Goal: Task Accomplishment & Management: Use online tool/utility

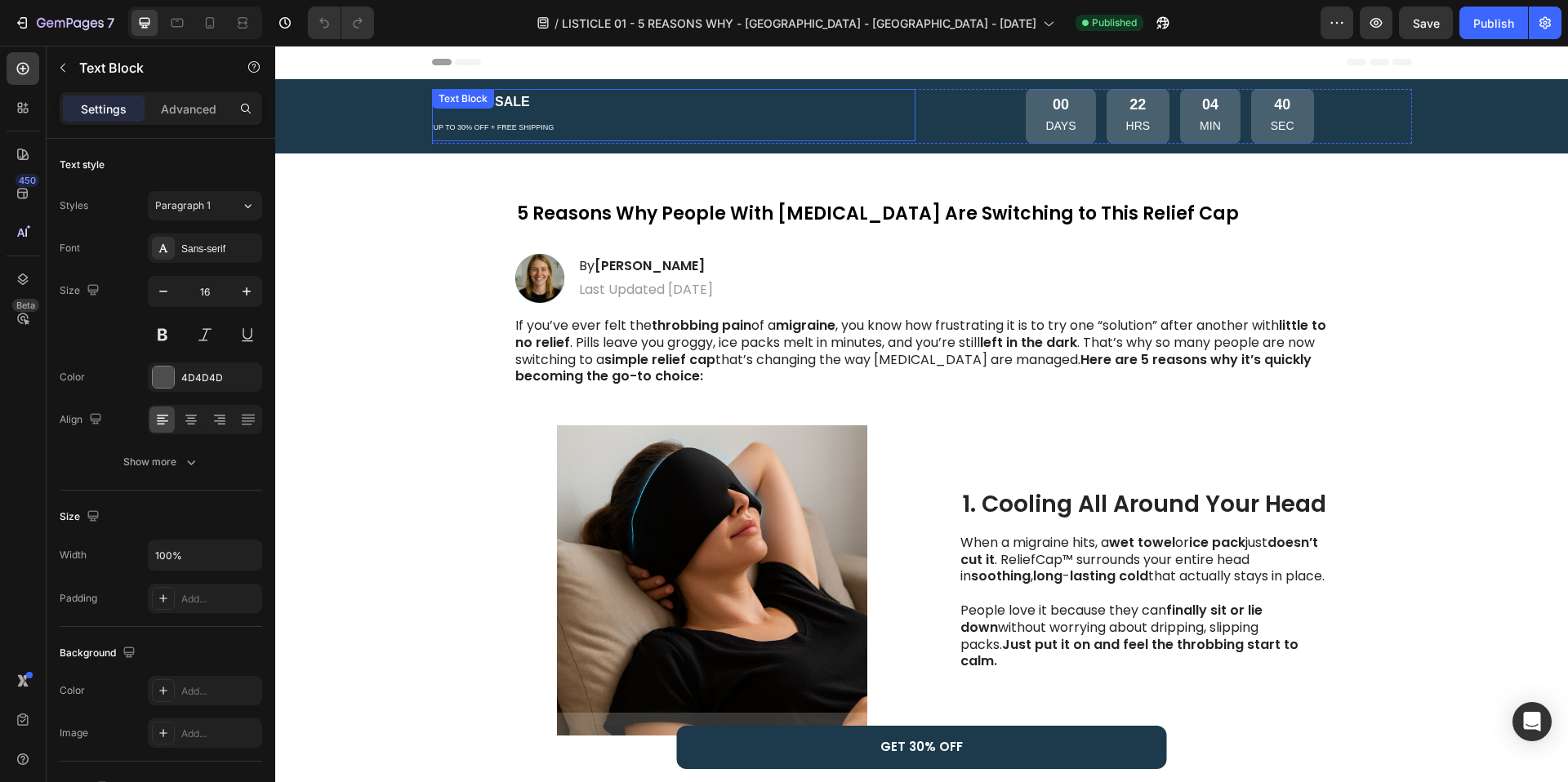
click at [522, 105] on div "SUMMER SALE UP TO 30% OFF + FREE SHIPPING Text Block" at bounding box center [674, 115] width 484 height 52
click at [522, 105] on div "Text Block" at bounding box center [480, 105] width 88 height 20
click at [627, 131] on p "SUMMER SALE UP TO 30% OFF + FREE SHIPPING" at bounding box center [674, 115] width 480 height 49
click at [476, 99] on strong "SUMMER SALE" at bounding box center [482, 101] width 96 height 14
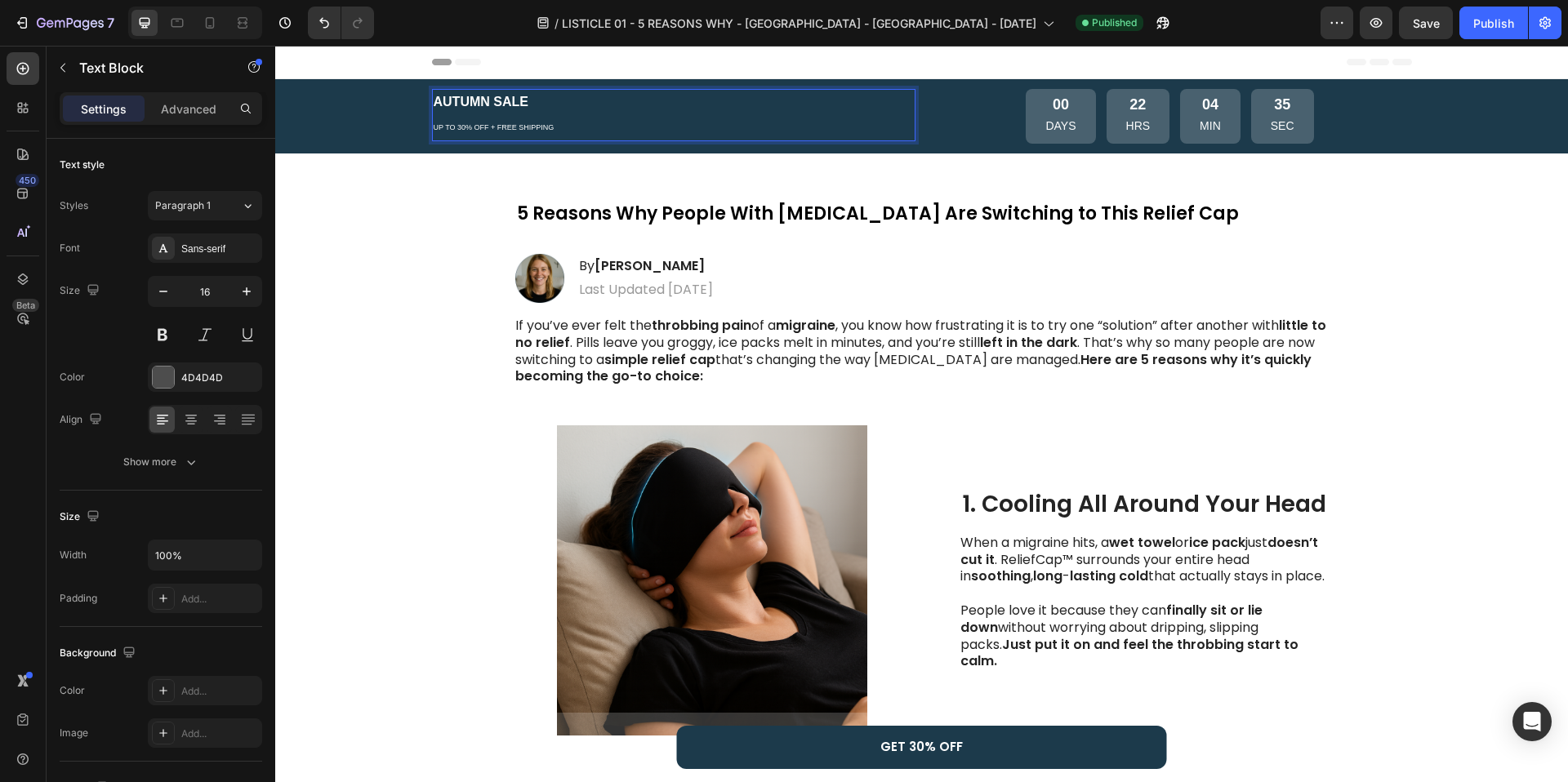
click at [467, 102] on strong "AUTUMN SALE" at bounding box center [481, 101] width 94 height 14
copy strong "AUTUMN"
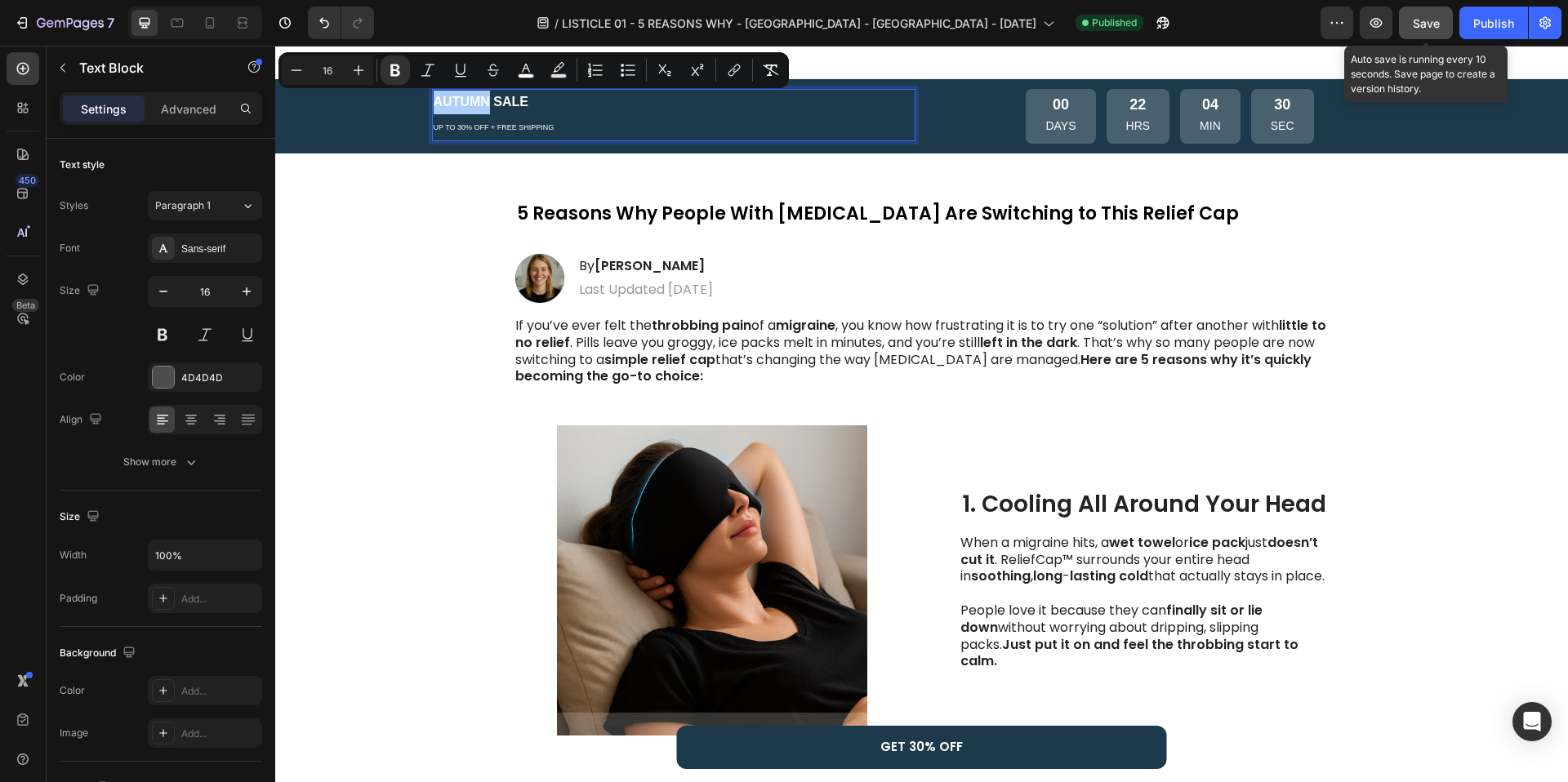
click at [1428, 16] on span "Save" at bounding box center [1426, 22] width 27 height 14
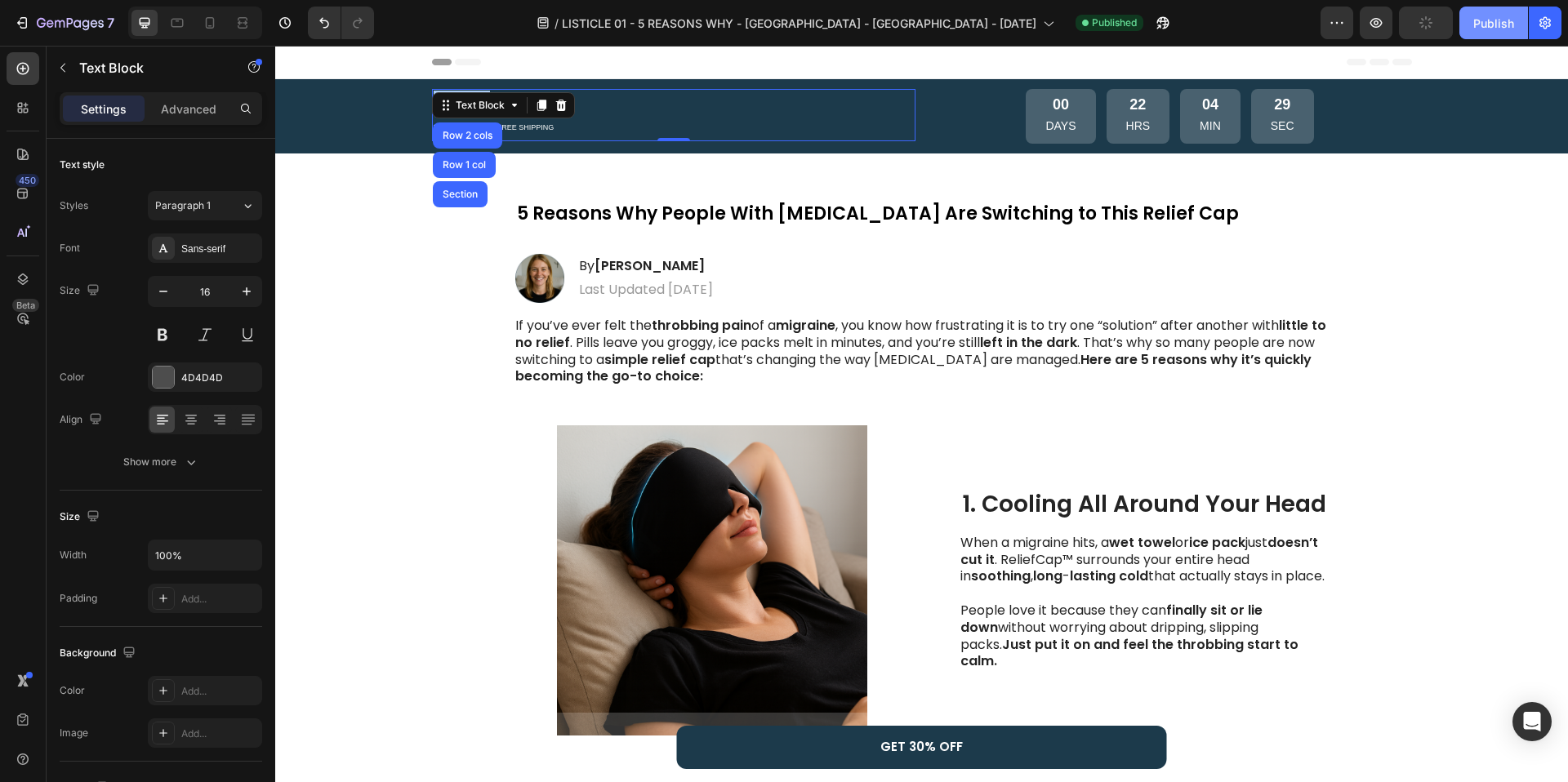
click at [1483, 16] on div "Publish" at bounding box center [1494, 23] width 41 height 17
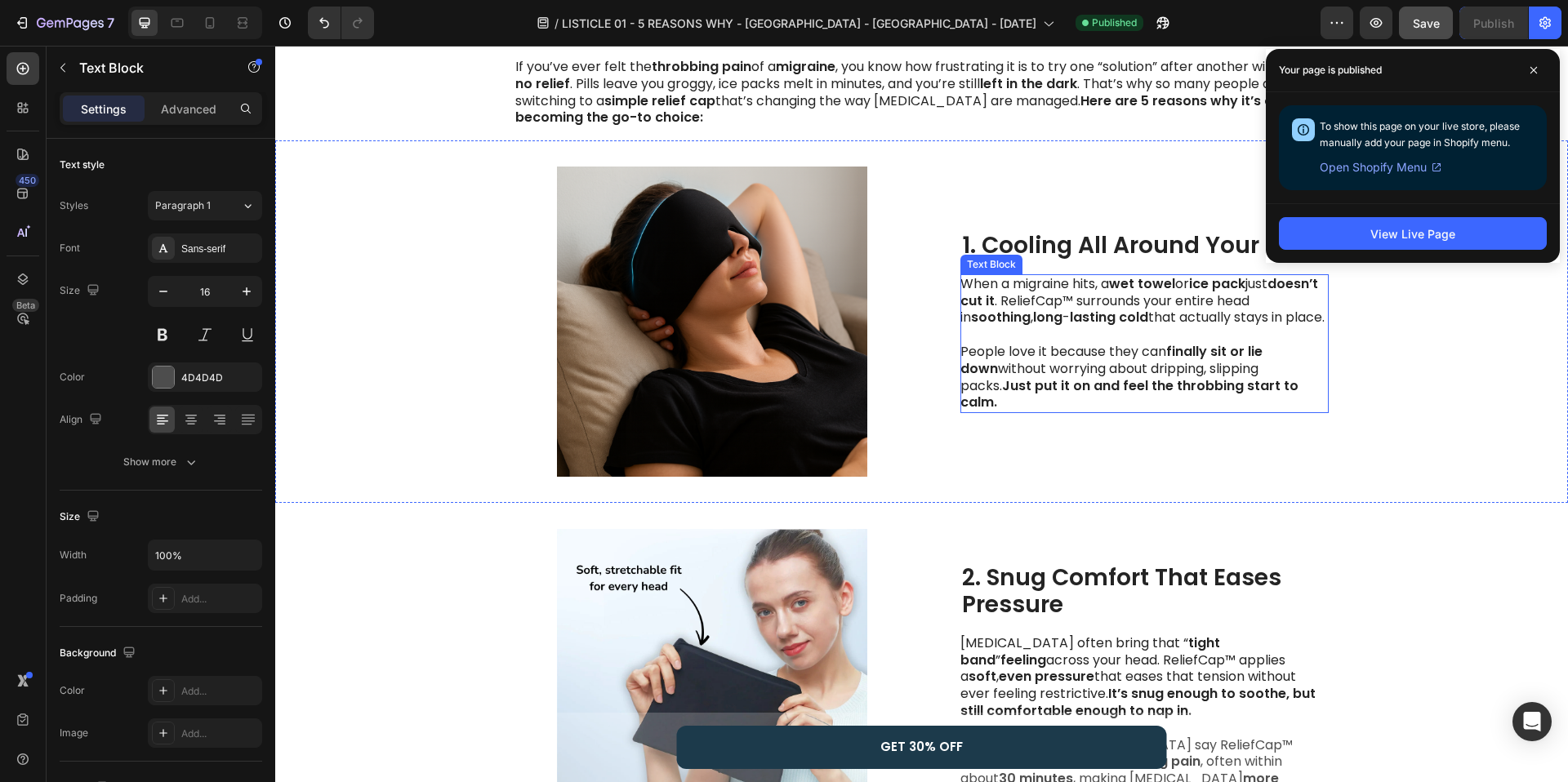
scroll to position [225, 0]
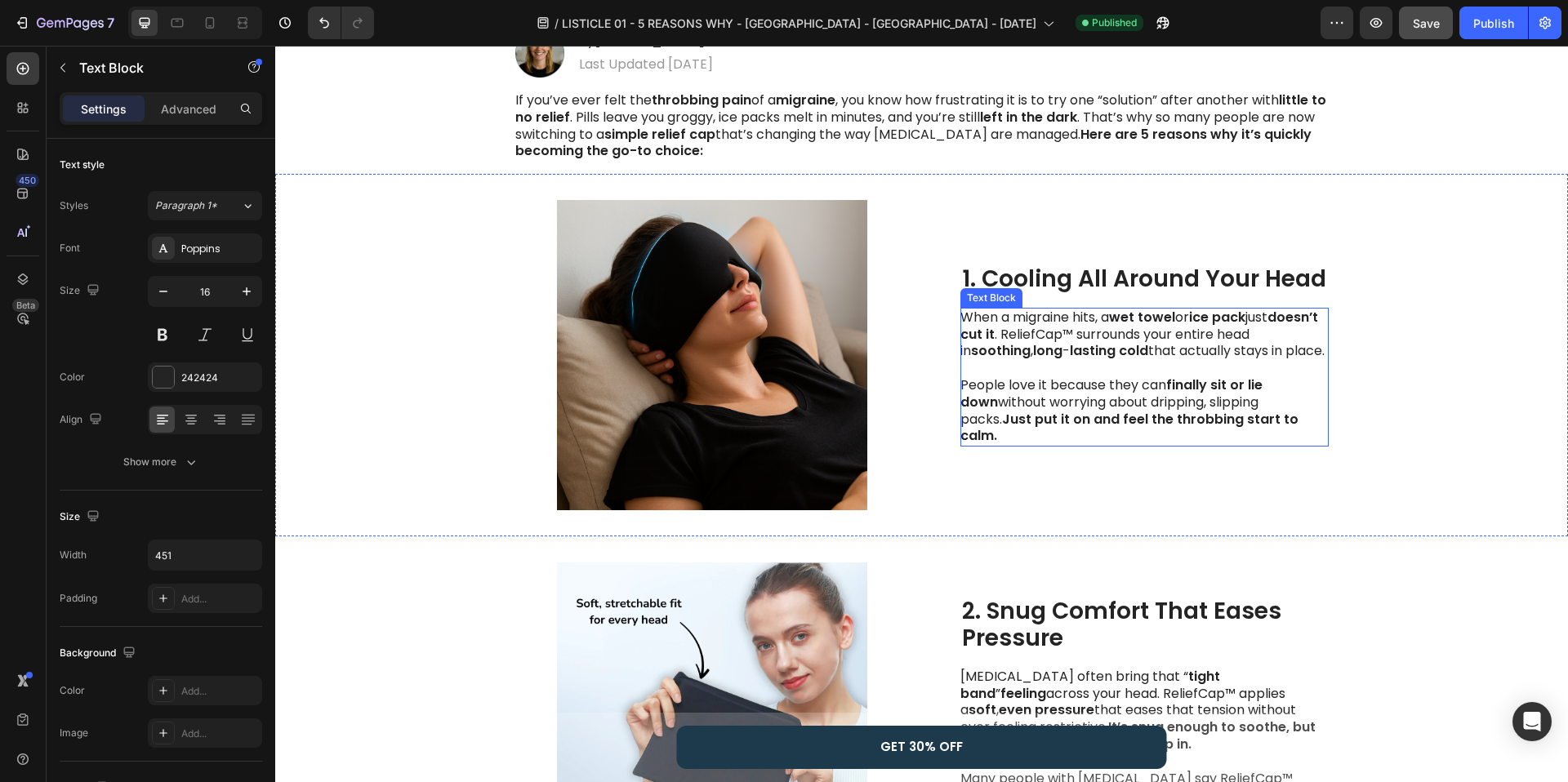
click at [1097, 353] on strong "lasting" at bounding box center [1092, 351] width 46 height 19
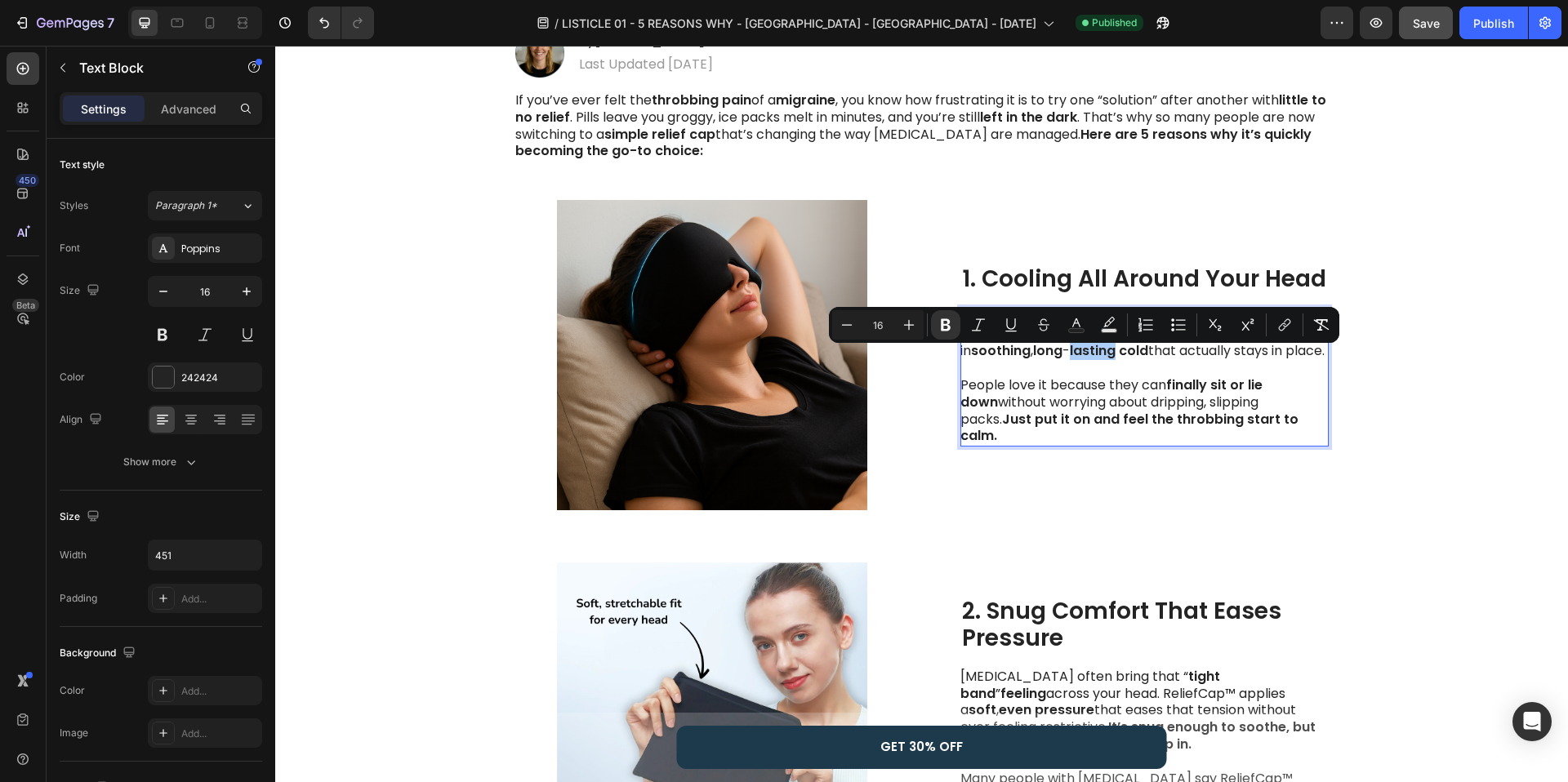
click at [1129, 330] on div "Minus 16 Plus Bold Italic Underline Strikethrough Text Color Text Background Co…" at bounding box center [1083, 325] width 504 height 29
click at [1130, 360] on strong "cold" at bounding box center [1133, 351] width 29 height 19
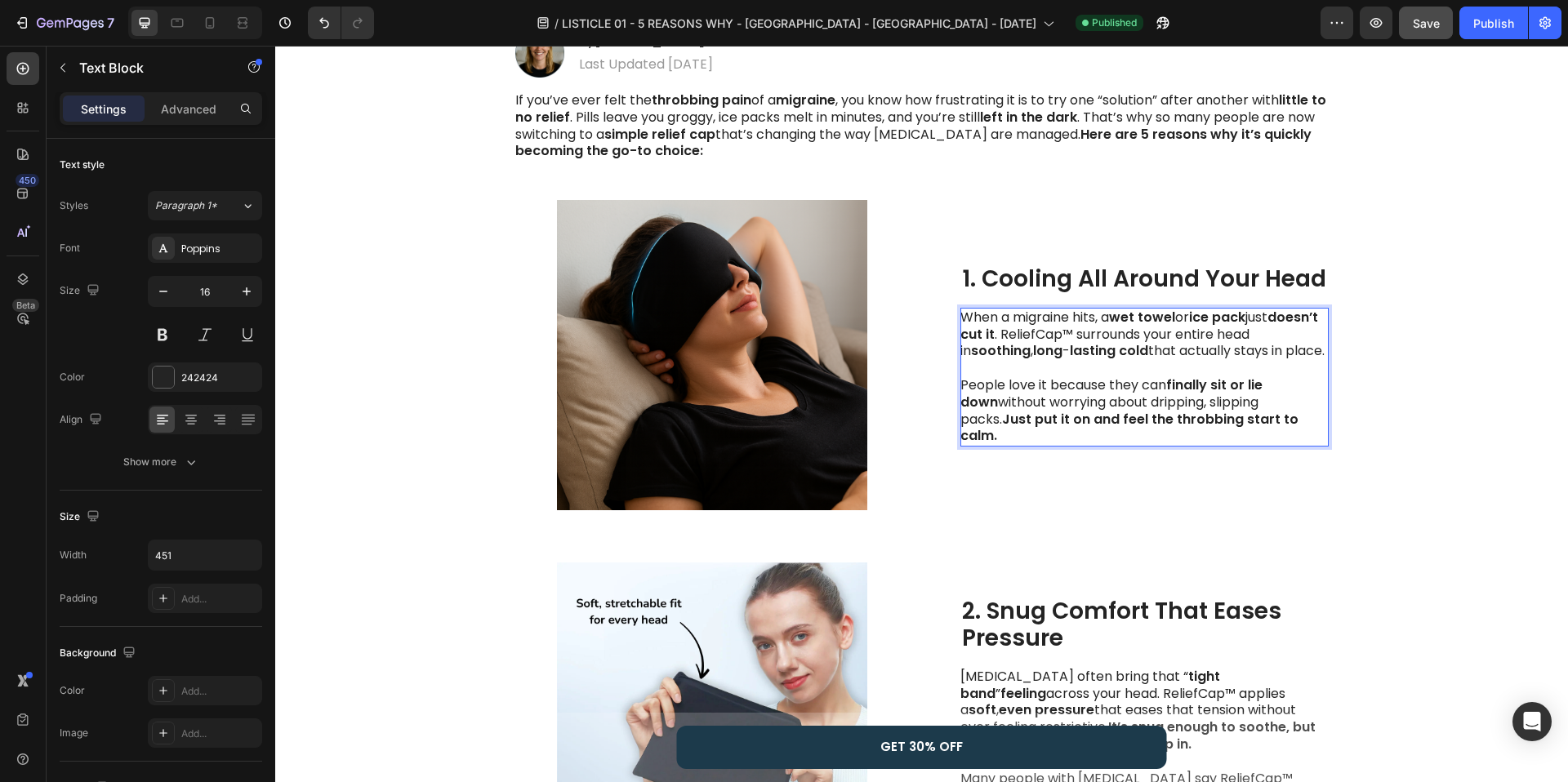
click at [1012, 343] on strong "doesn’t cut it" at bounding box center [1140, 326] width 357 height 36
click at [1031, 328] on p "When a migraine hits, a wet towel or ice pack just doesn’t cut it . ReliefCap™ …" at bounding box center [1144, 377] width 367 height 136
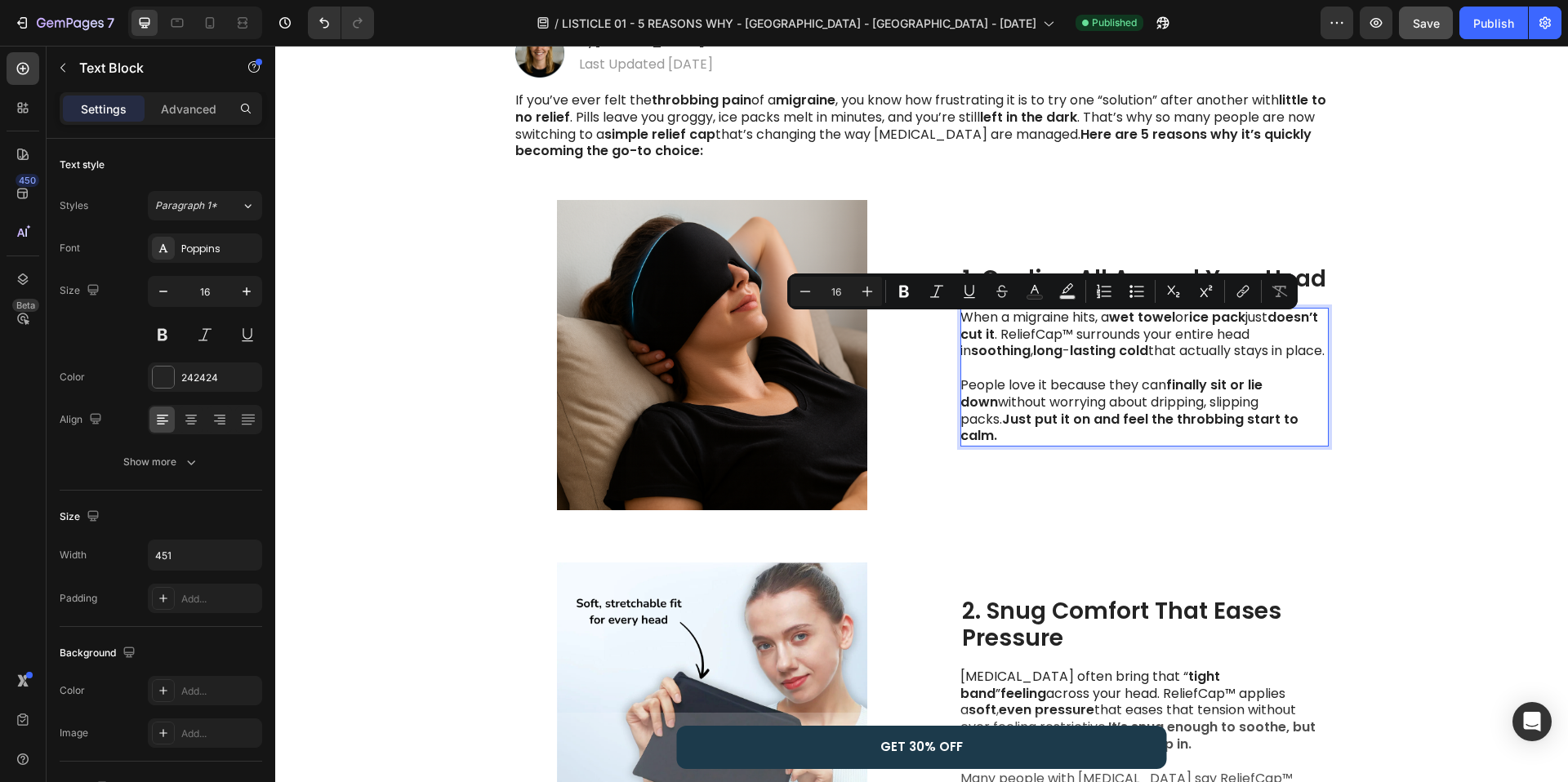
click at [1078, 331] on p "When a migraine hits, a wet towel or ice pack just doesn’t cut it . ReliefCap™ …" at bounding box center [1144, 377] width 367 height 136
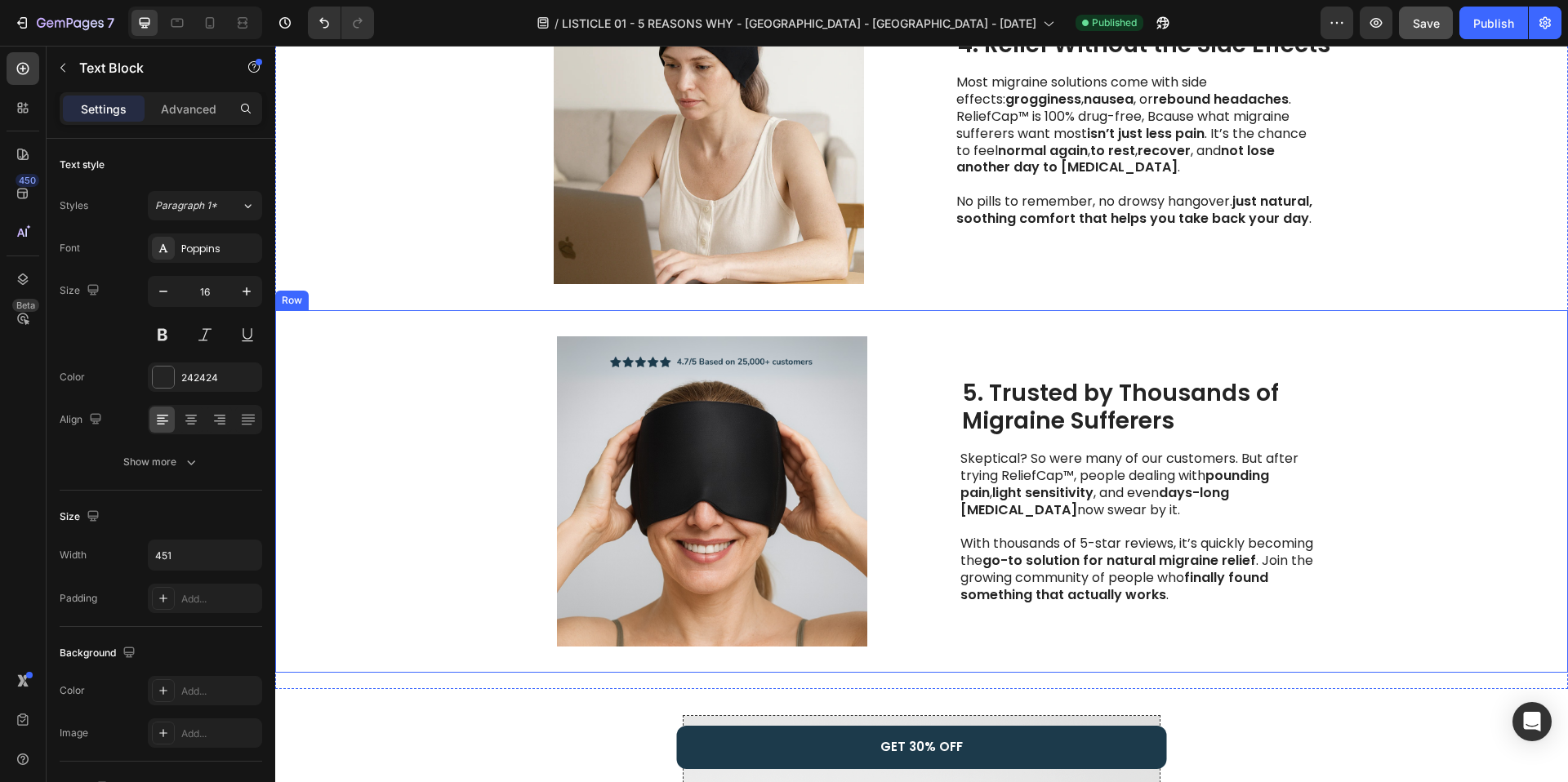
scroll to position [1439, 0]
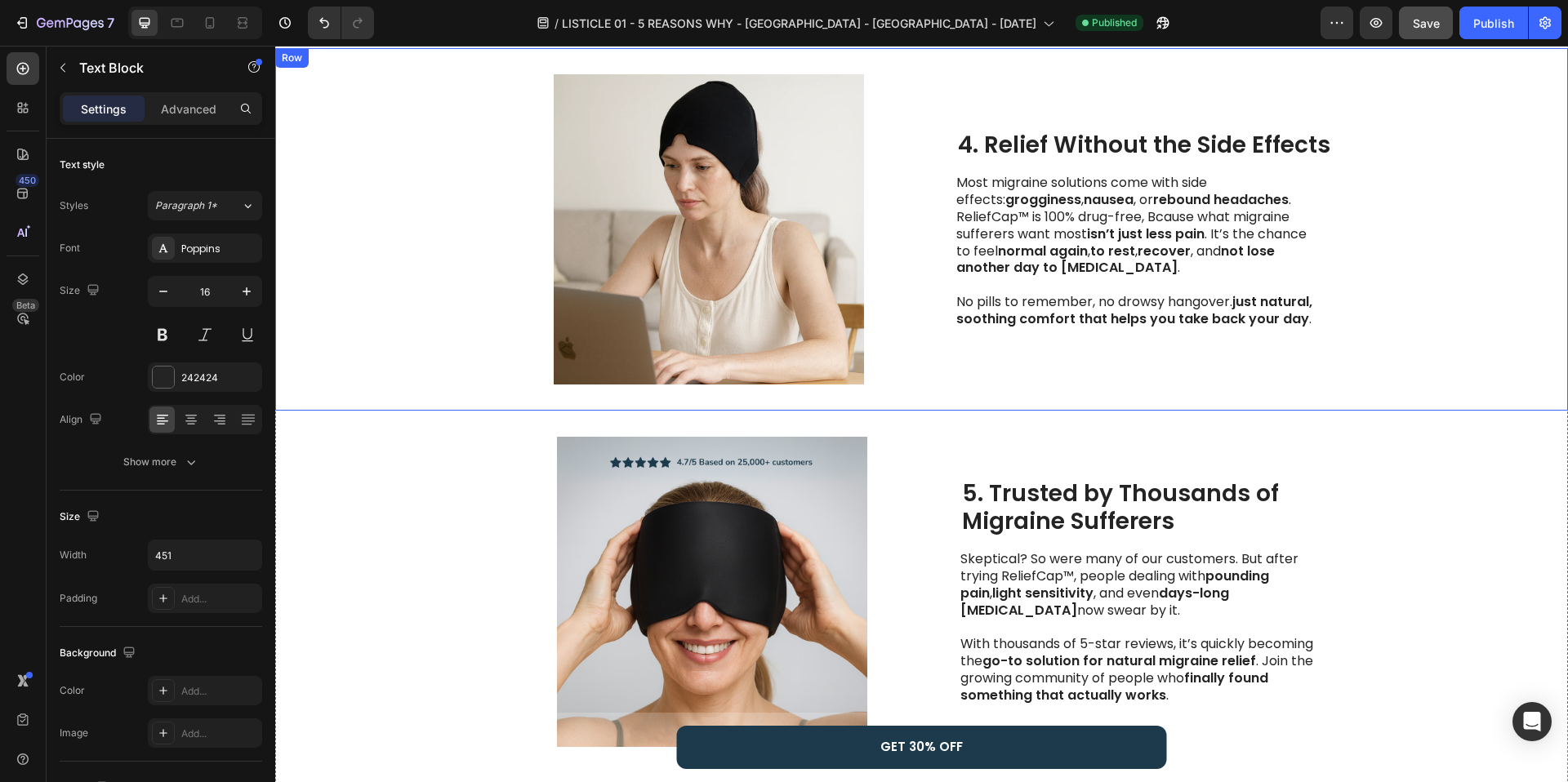
click at [1103, 329] on div "Most migraine solutions come with side effects: grogginess , nausea , or reboun…" at bounding box center [1140, 251] width 369 height 156
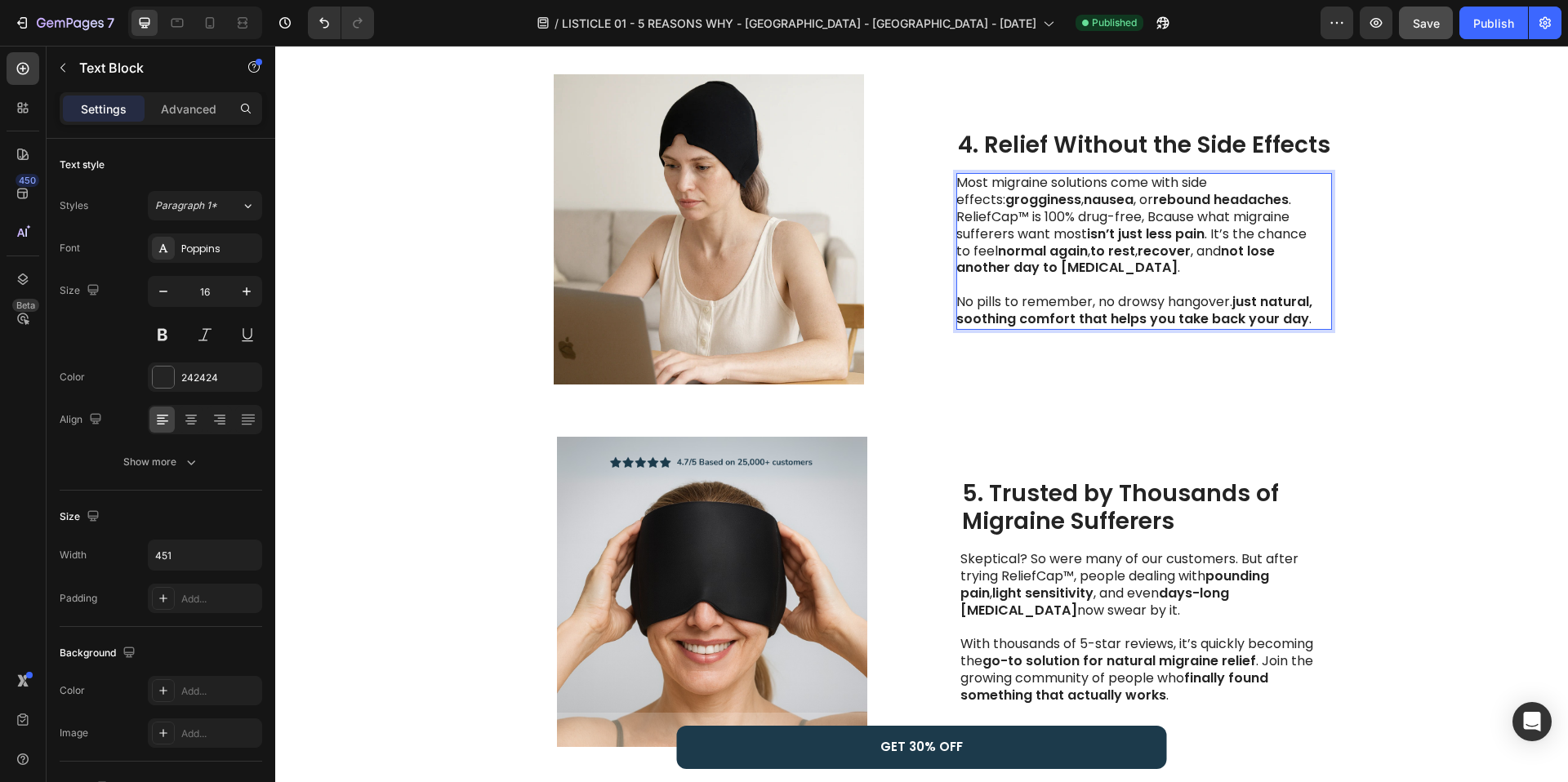
click at [1096, 298] on p "Most migraine solutions come with side effects: grogginess , nausea , or reboun…" at bounding box center [1140, 251] width 367 height 152
click at [1100, 273] on strong "not lose another day to migraines" at bounding box center [1115, 259] width 318 height 36
click at [1071, 224] on p "Most migraine solutions come with side effects: grogginess , nausea , or reboun…" at bounding box center [1140, 251] width 367 height 152
click at [1160, 217] on p "Most migraine solutions come with side effects: grogginess , nausea , or reboun…" at bounding box center [1140, 251] width 367 height 152
click at [1184, 268] on p "Most migraine solutions come with side effects: grogginess , nausea , or reboun…" at bounding box center [1140, 251] width 367 height 152
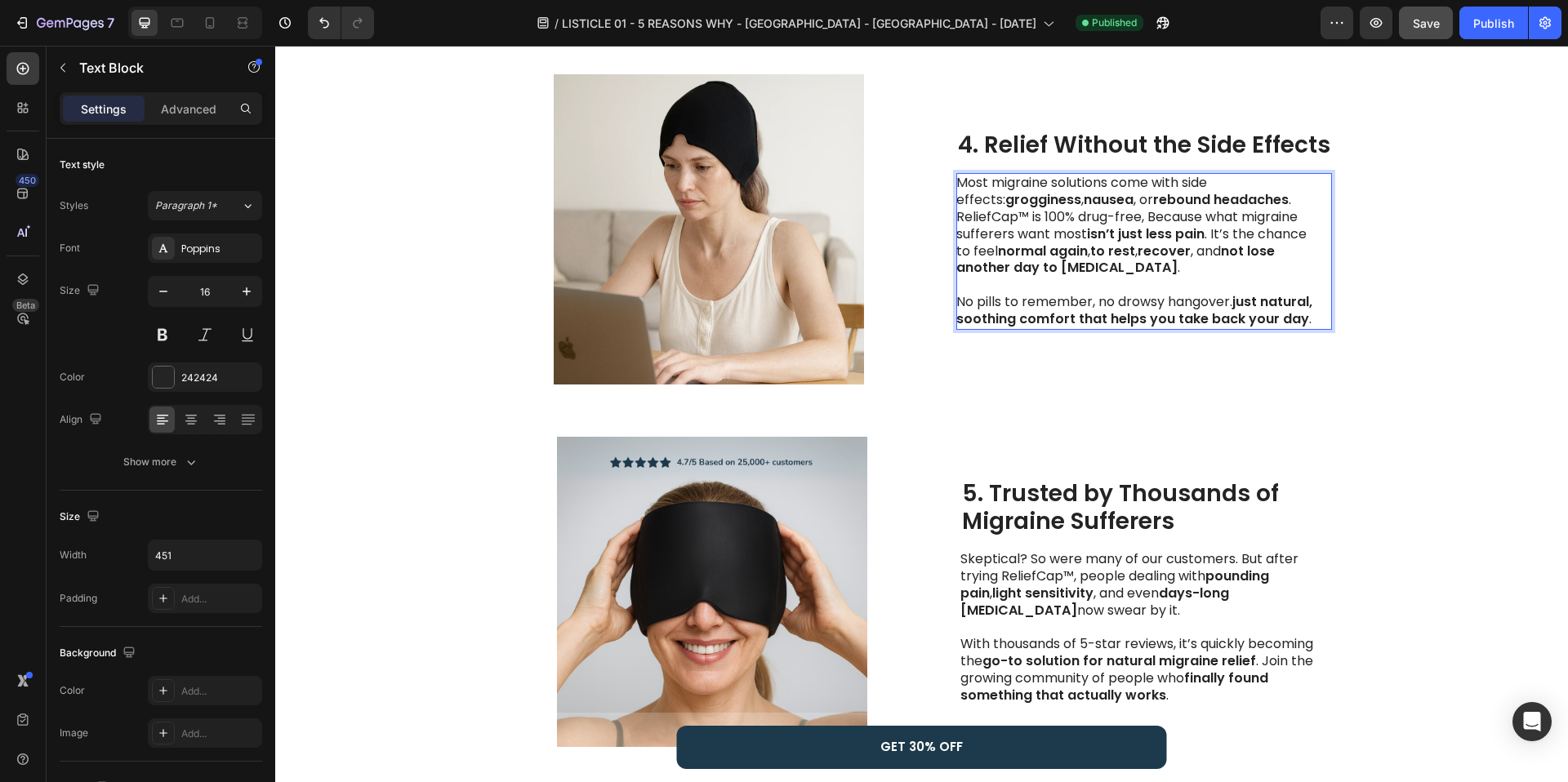
click at [1004, 245] on strong "normal" at bounding box center [1023, 251] width 49 height 19
click at [1081, 232] on p "Most migraine solutions come with side effects: grogginess , nausea , or reboun…" at bounding box center [1140, 251] width 367 height 152
click at [1185, 235] on strong "isn’t just less pain" at bounding box center [1146, 234] width 118 height 19
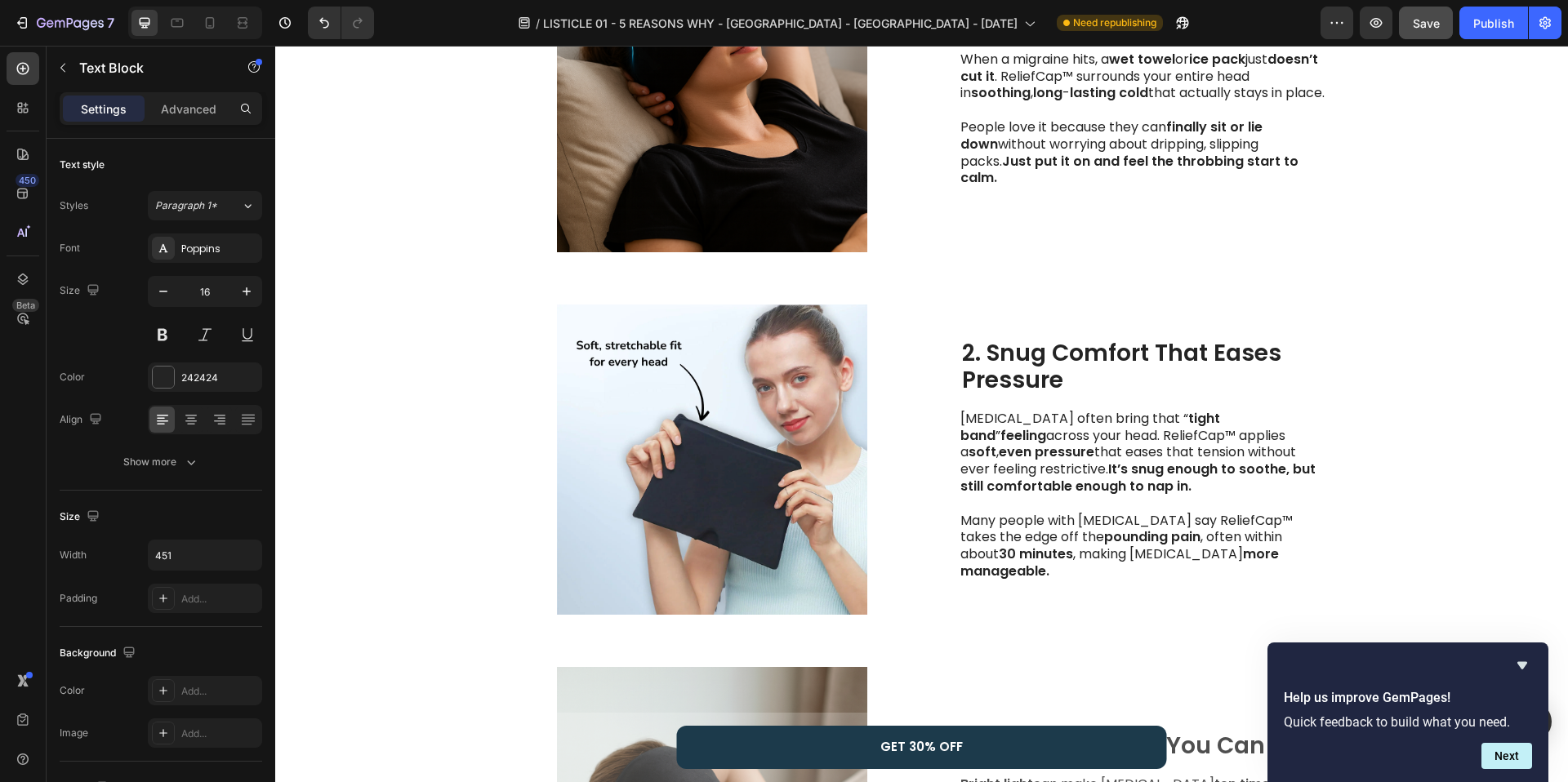
scroll to position [449, 0]
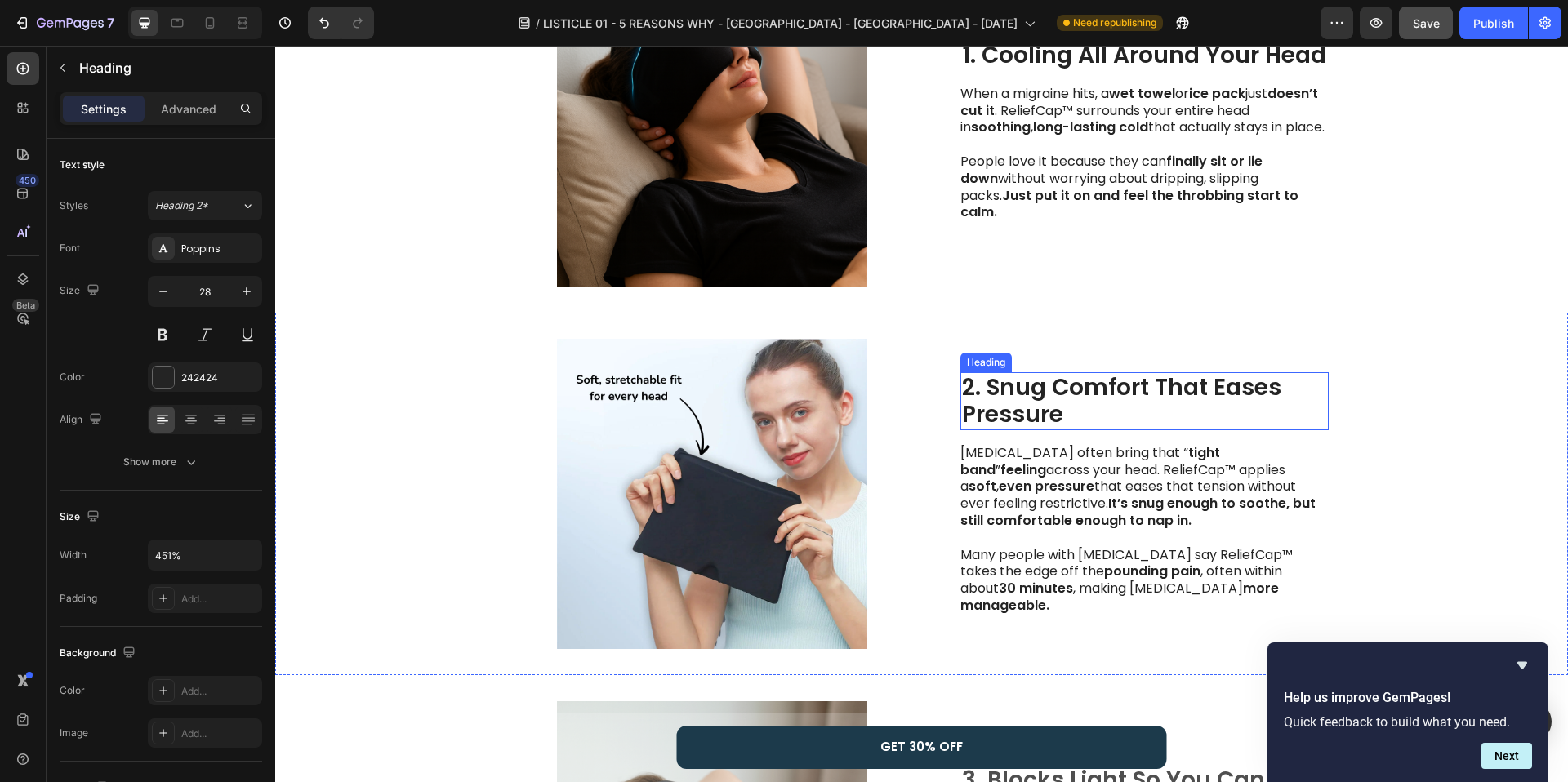
click at [1054, 416] on strong "Pressure" at bounding box center [1012, 414] width 101 height 32
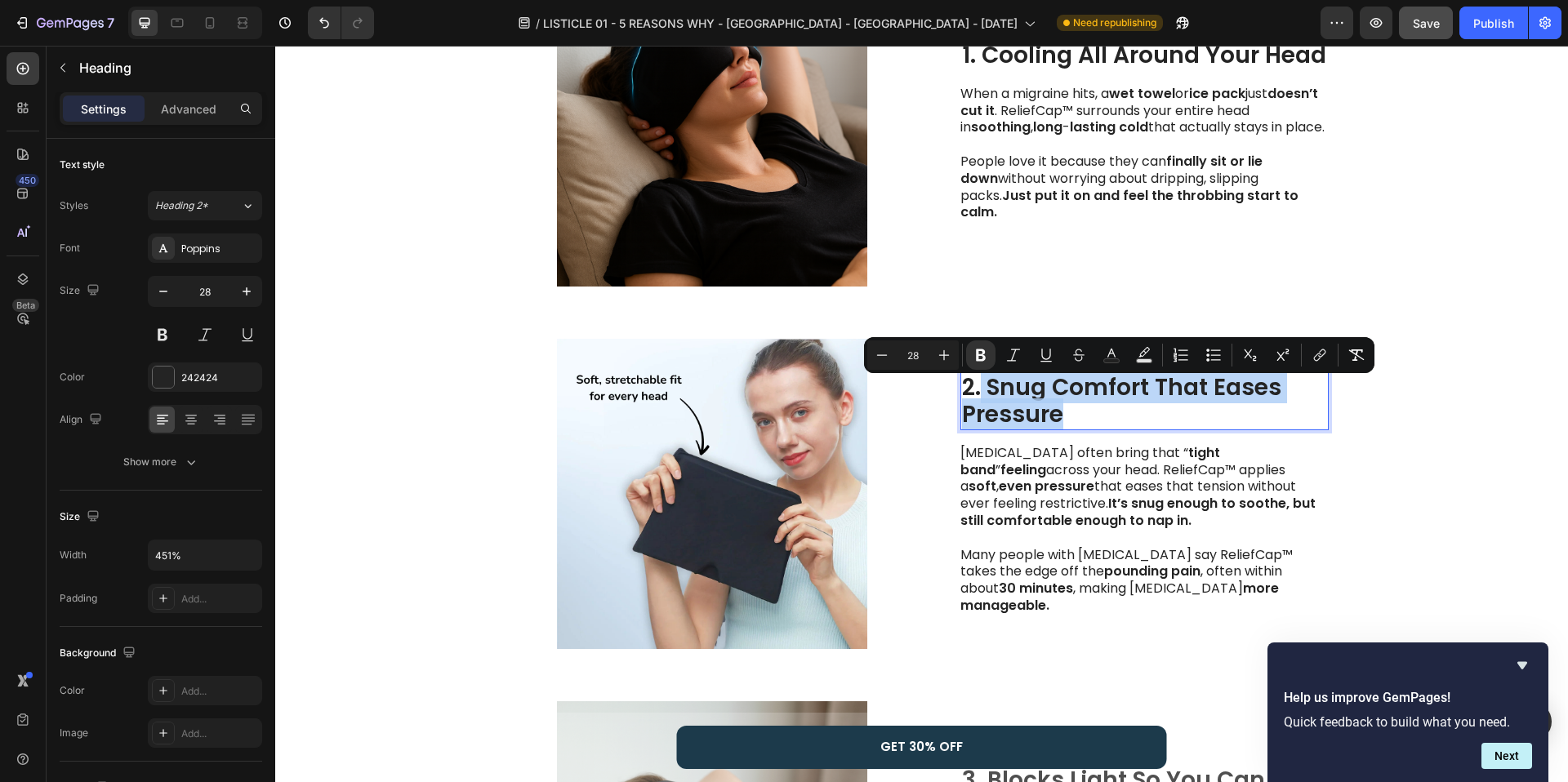
drag, startPoint x: 982, startPoint y: 395, endPoint x: 1074, endPoint y: 418, distance: 94.8
click at [1077, 418] on p "2. Snug Comfort That Eases Pressure" at bounding box center [1144, 401] width 365 height 54
click at [1074, 418] on p "2. Snug Comfort That Eases Pressure" at bounding box center [1144, 401] width 365 height 54
drag, startPoint x: 1072, startPoint y: 418, endPoint x: 986, endPoint y: 396, distance: 88.8
click at [986, 396] on p "2. Snug Comfort That Eases Pressure" at bounding box center [1144, 401] width 365 height 54
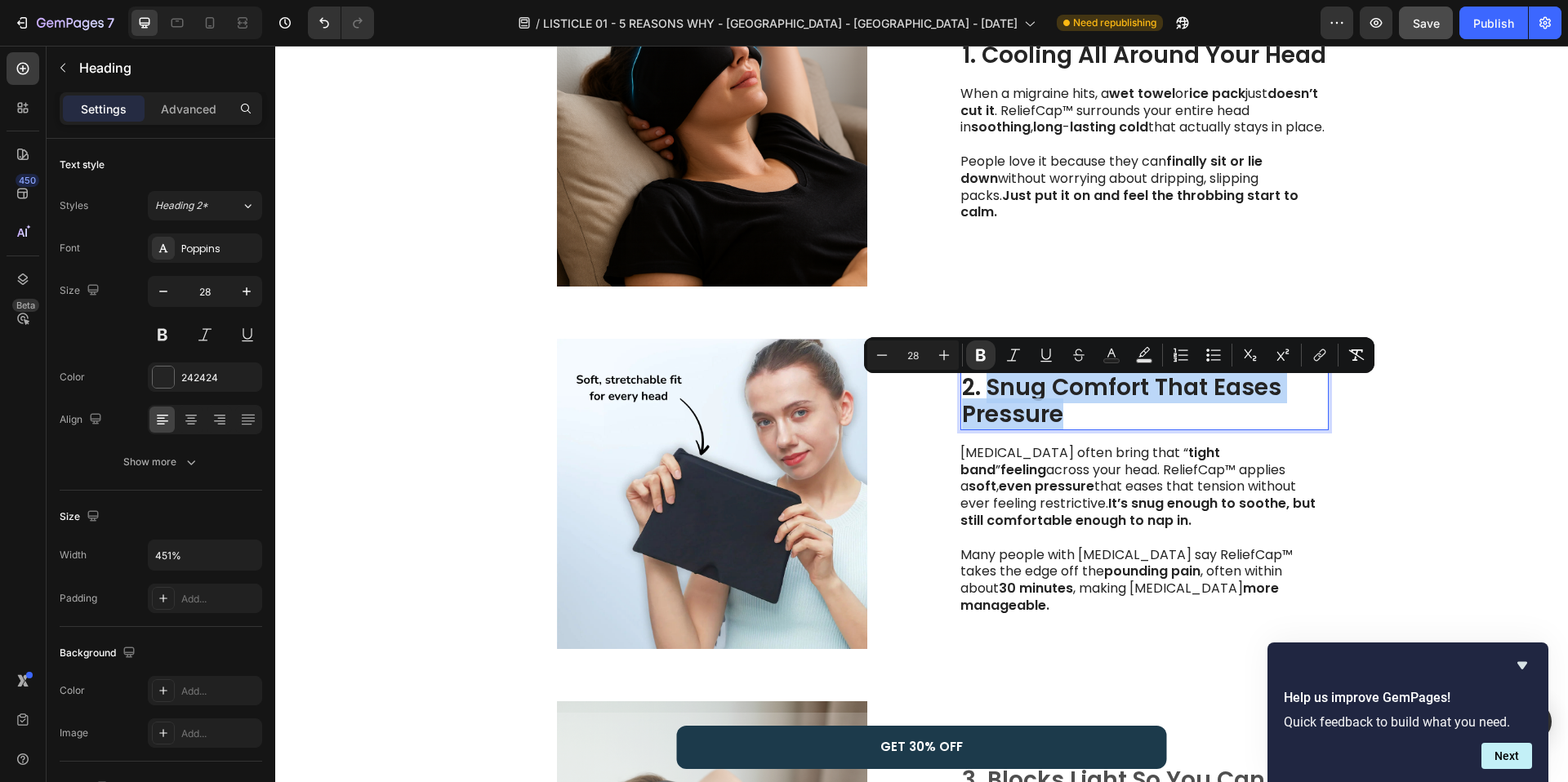
click at [1032, 419] on strong "Pressure" at bounding box center [1012, 414] width 101 height 32
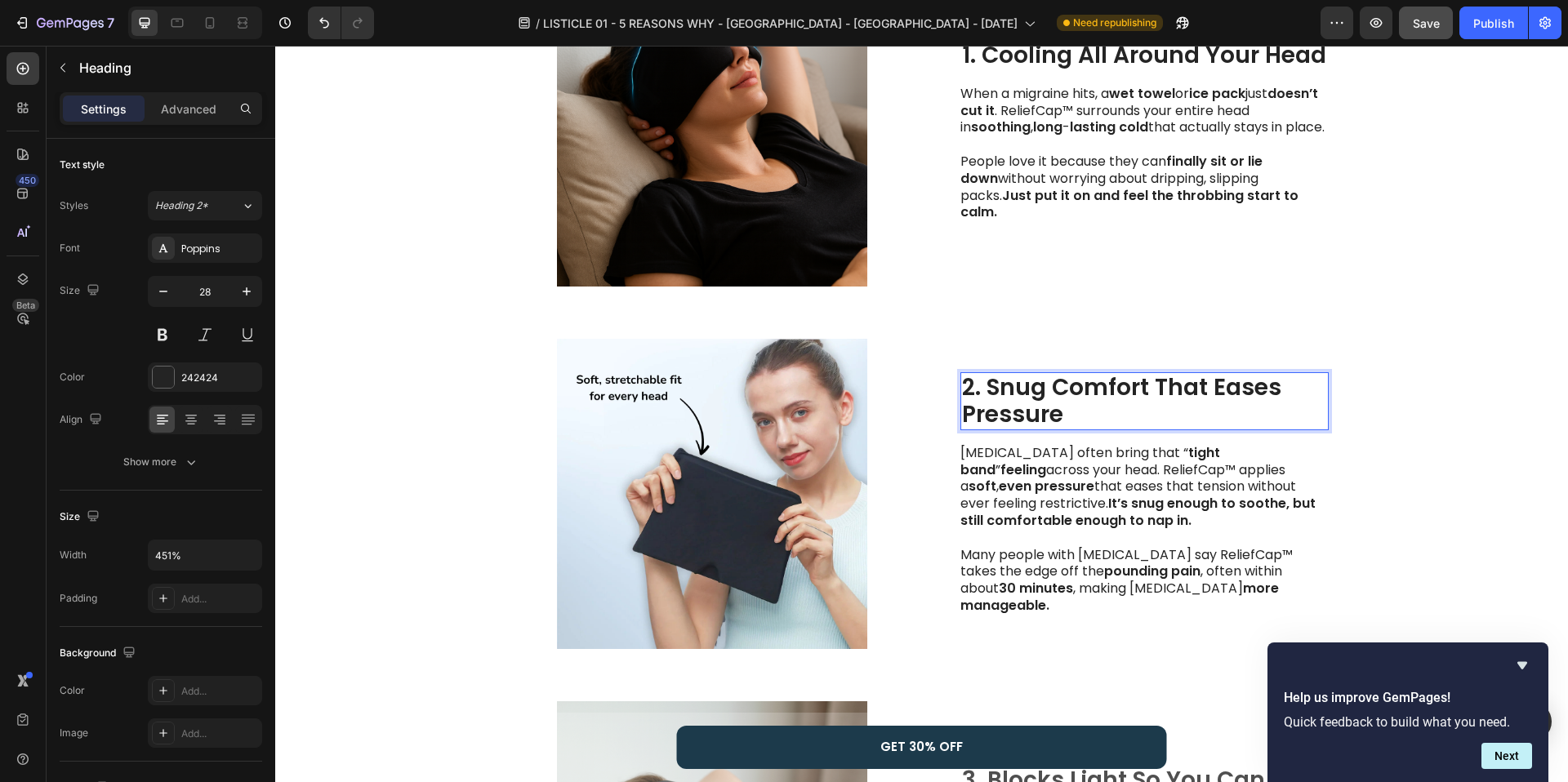
drag, startPoint x: 965, startPoint y: 402, endPoint x: 1112, endPoint y: 425, distance: 148.8
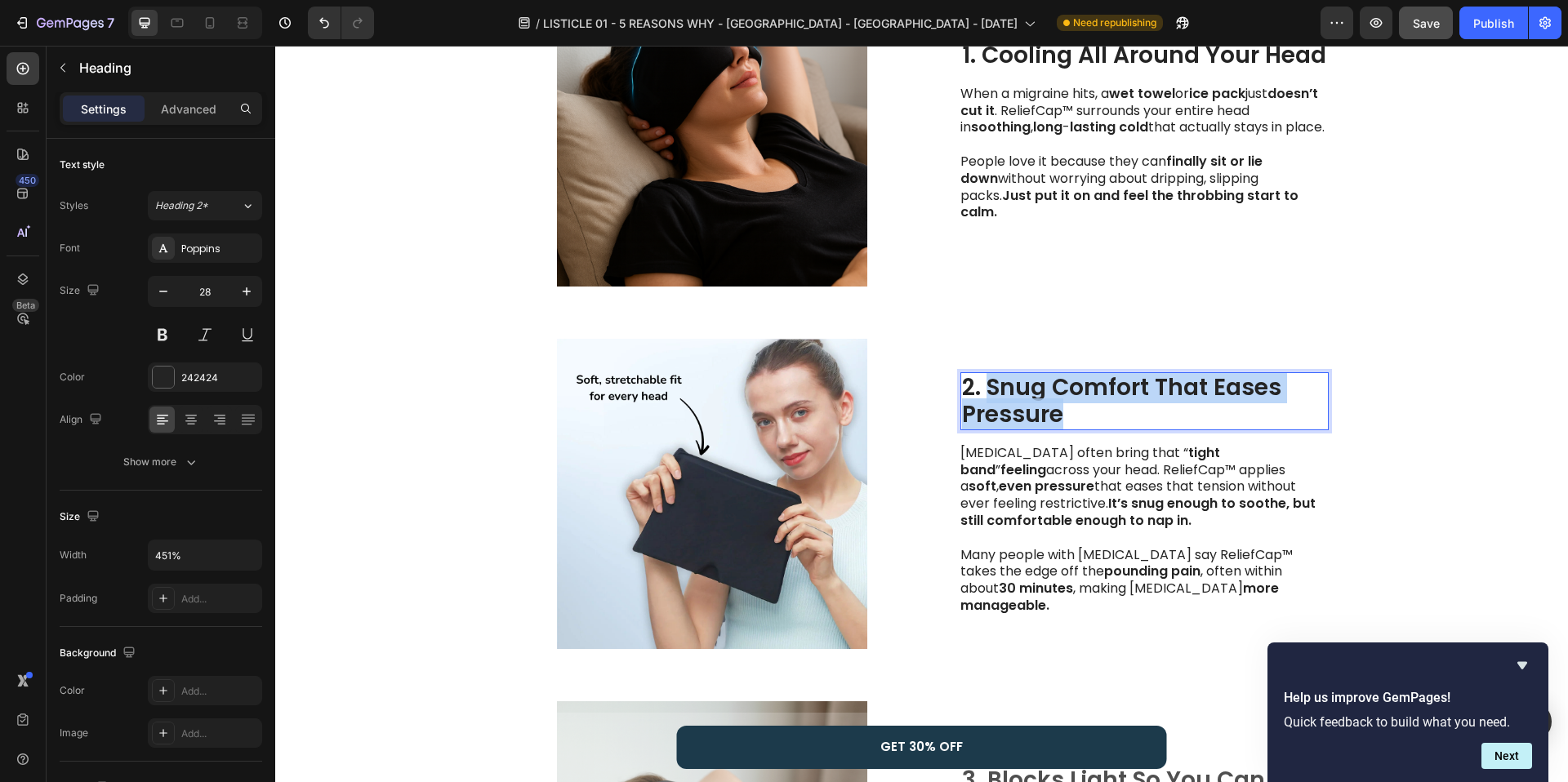
drag, startPoint x: 1112, startPoint y: 425, endPoint x: 993, endPoint y: 401, distance: 121.4
click at [993, 401] on p "2. Snug Comfort That Eases Pressure" at bounding box center [1144, 401] width 365 height 54
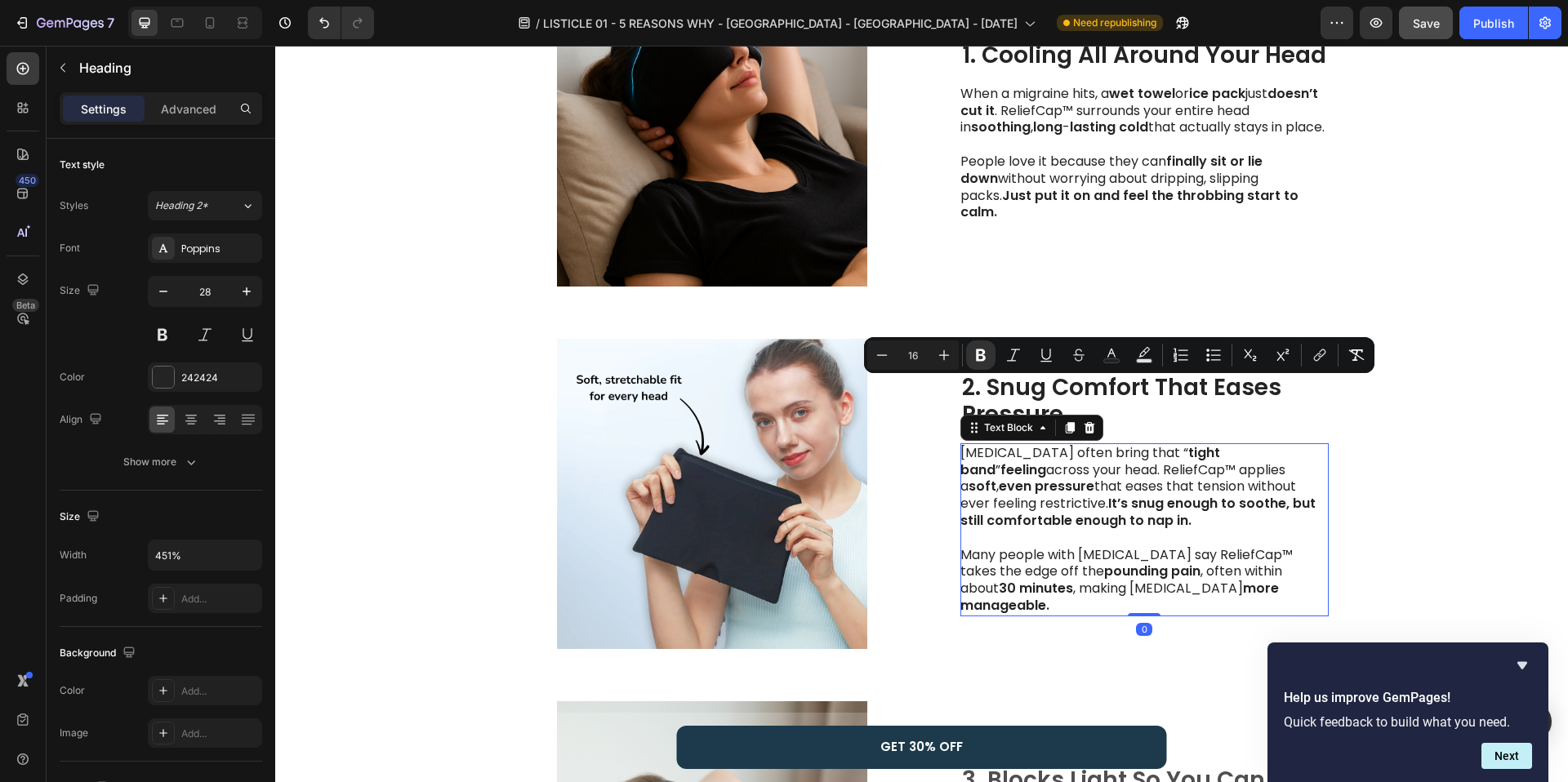
click at [1090, 526] on p "Migraines often bring that “ tight band ” feeling across your head. ReliefCap™ …" at bounding box center [1144, 530] width 367 height 170
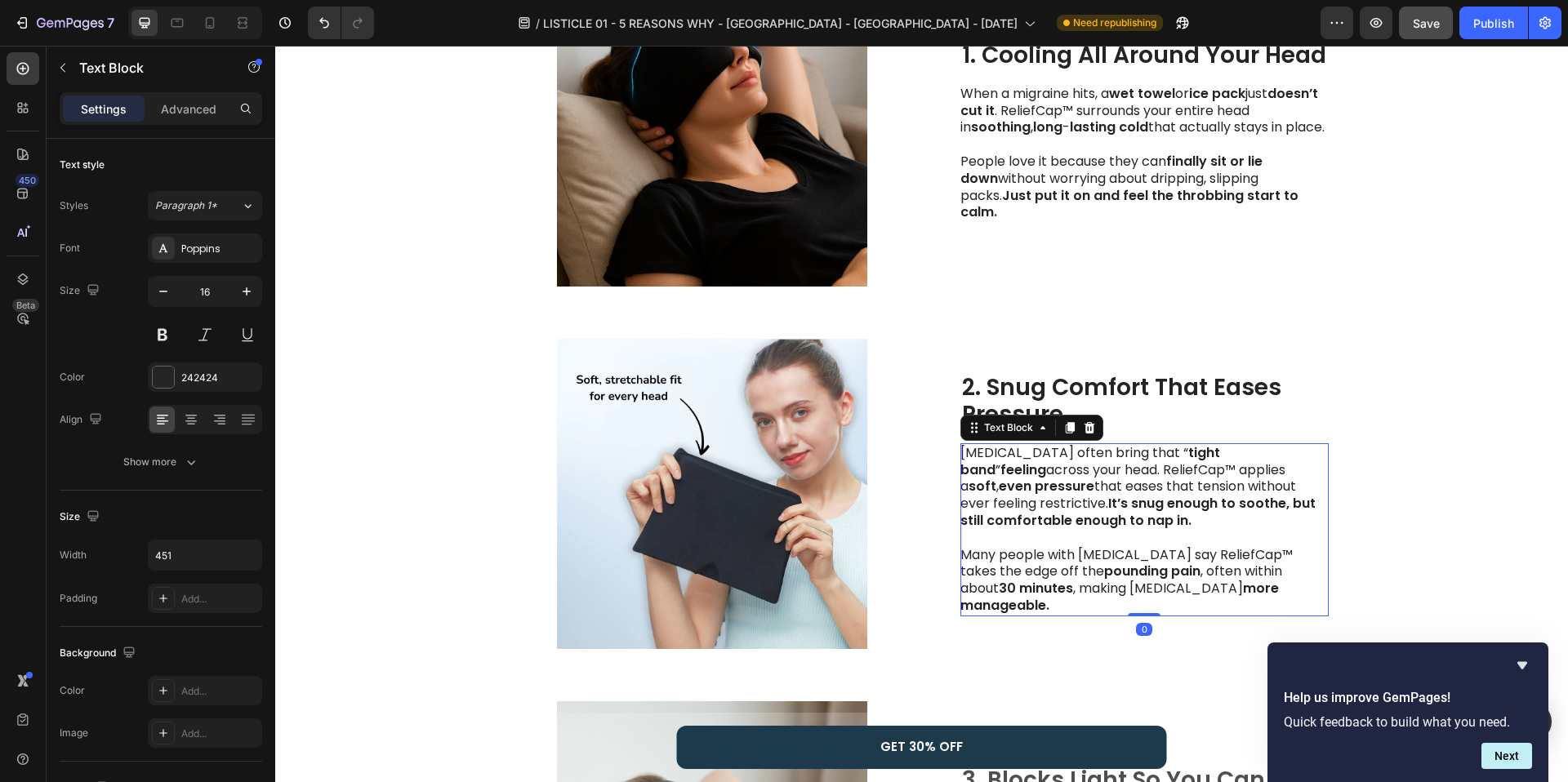
click at [1072, 486] on p "Migraines often bring that “ tight band ” feeling across your head. ReliefCap™ …" at bounding box center [1144, 530] width 367 height 170
drag, startPoint x: 1166, startPoint y: 481, endPoint x: 1111, endPoint y: 493, distance: 56.3
click at [1111, 493] on p "Migraines often bring that “ tight band ” feeling across your head. ReliefCap™ …" at bounding box center [1144, 530] width 367 height 170
click at [1109, 537] on p "Migraines often bring that “ tight band ” feeling across your head. ReliefCap™ …" at bounding box center [1144, 530] width 367 height 170
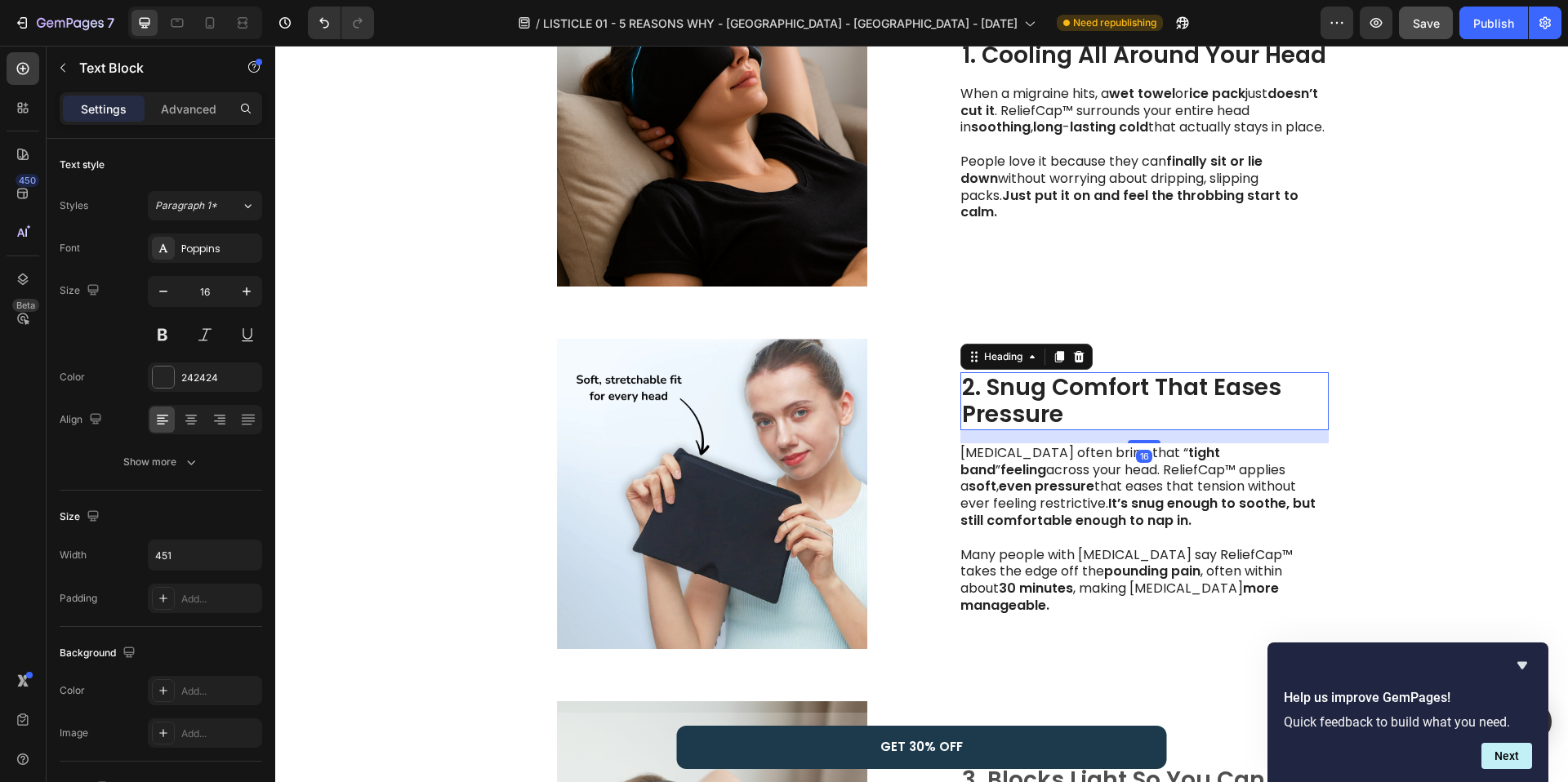
click at [1000, 399] on strong "2. Snug Comfort That Eases" at bounding box center [1121, 387] width 319 height 32
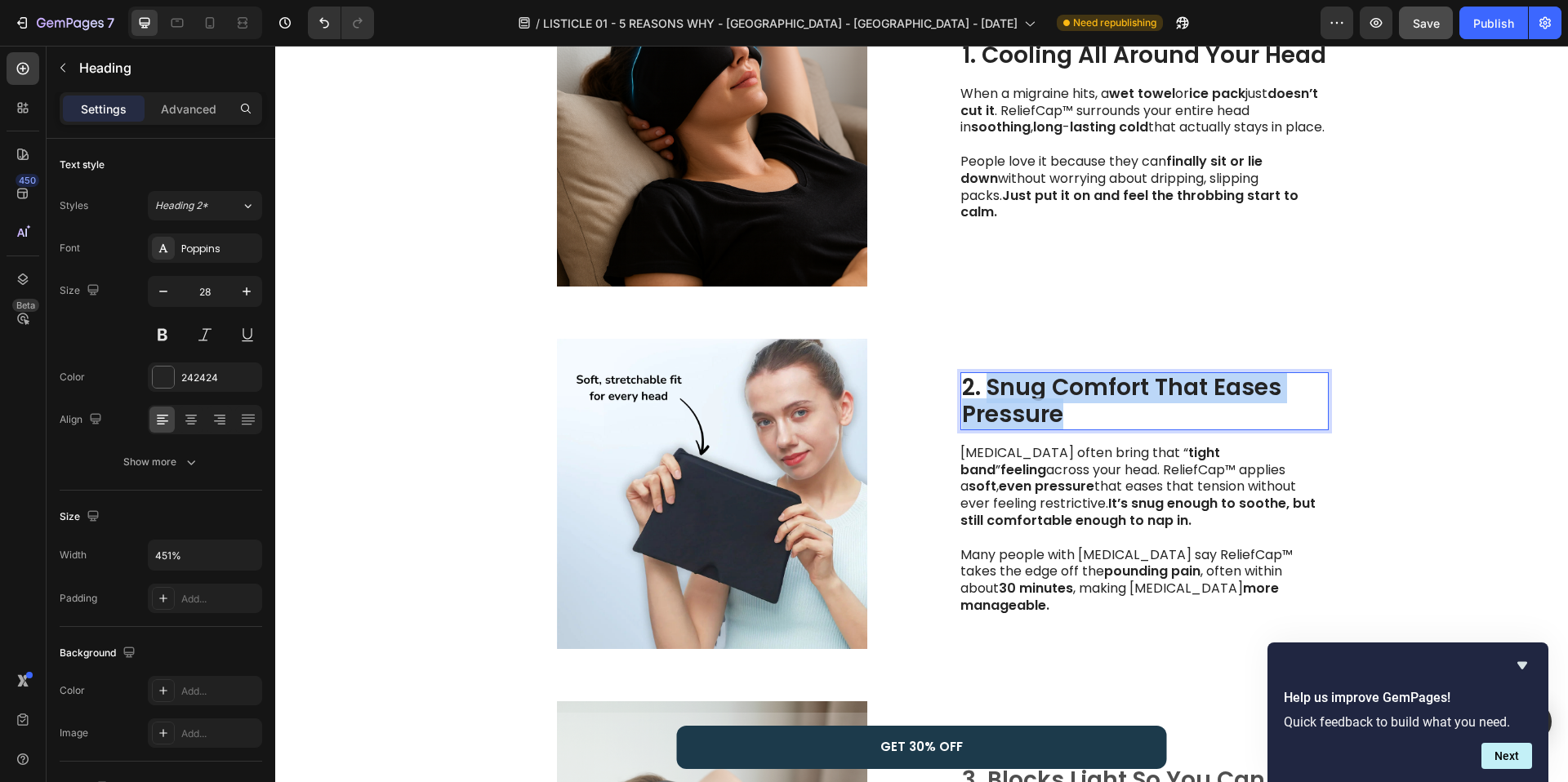
drag, startPoint x: 990, startPoint y: 399, endPoint x: 1115, endPoint y: 424, distance: 127.5
click at [1115, 424] on p "2. Snug Comfort That Eases Pressure" at bounding box center [1144, 401] width 365 height 54
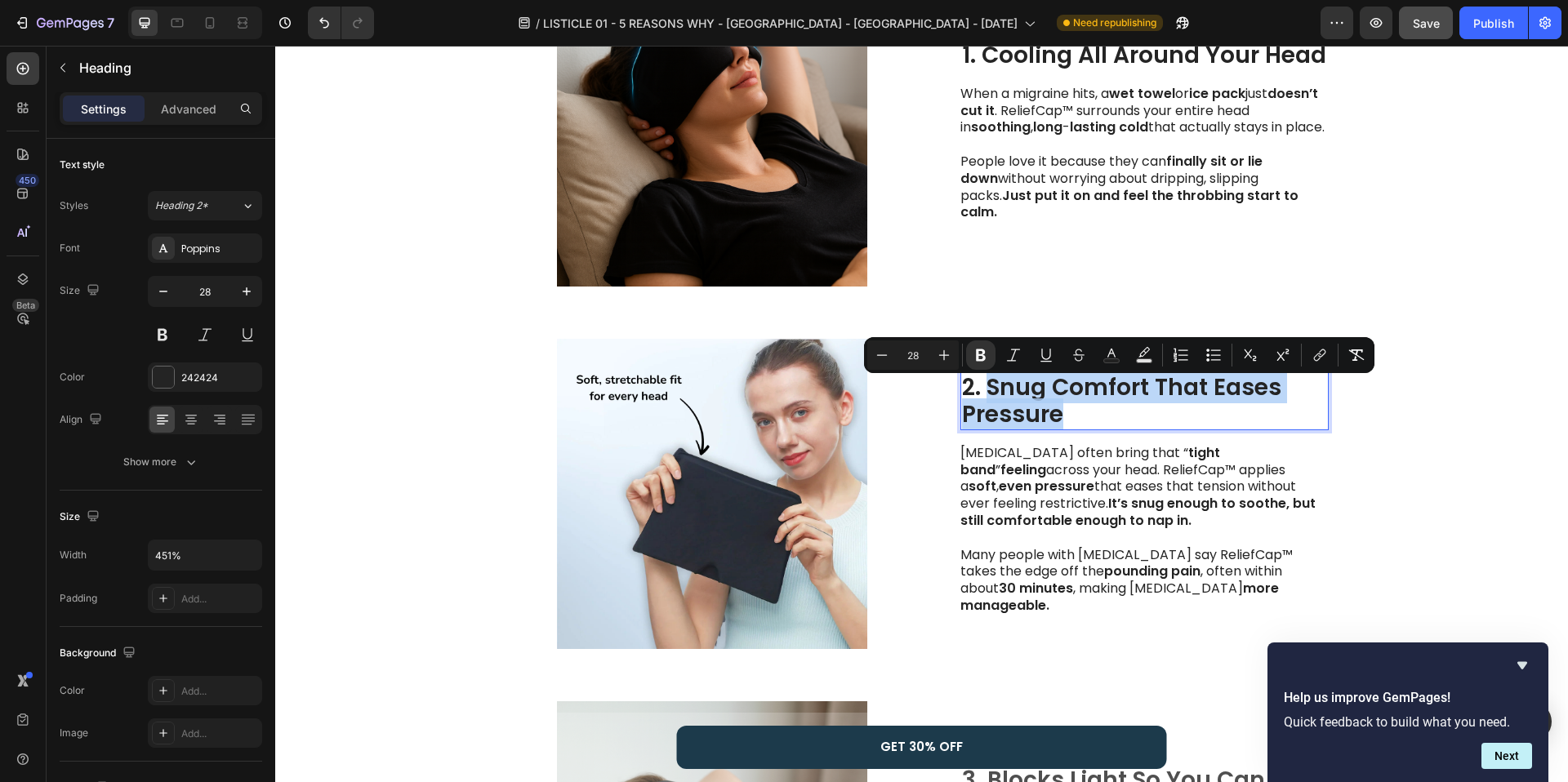
copy p "Snug Comfort That Eases Pressure"
